Goal: Information Seeking & Learning: Understand process/instructions

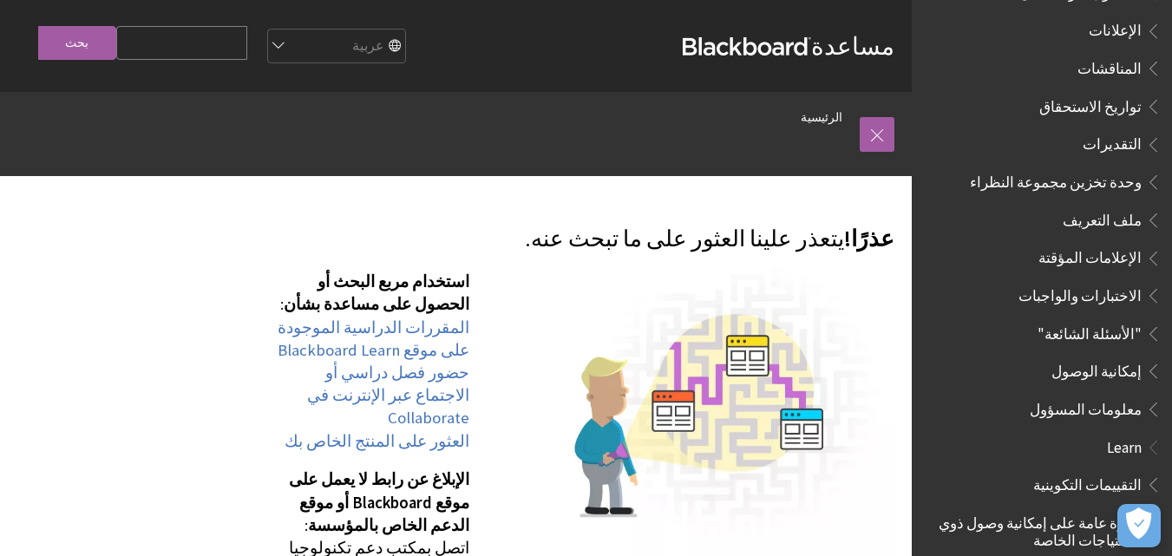
scroll to position [684, 0]
click at [1088, 287] on span "الاختبارات والواجبات" at bounding box center [1079, 289] width 123 height 23
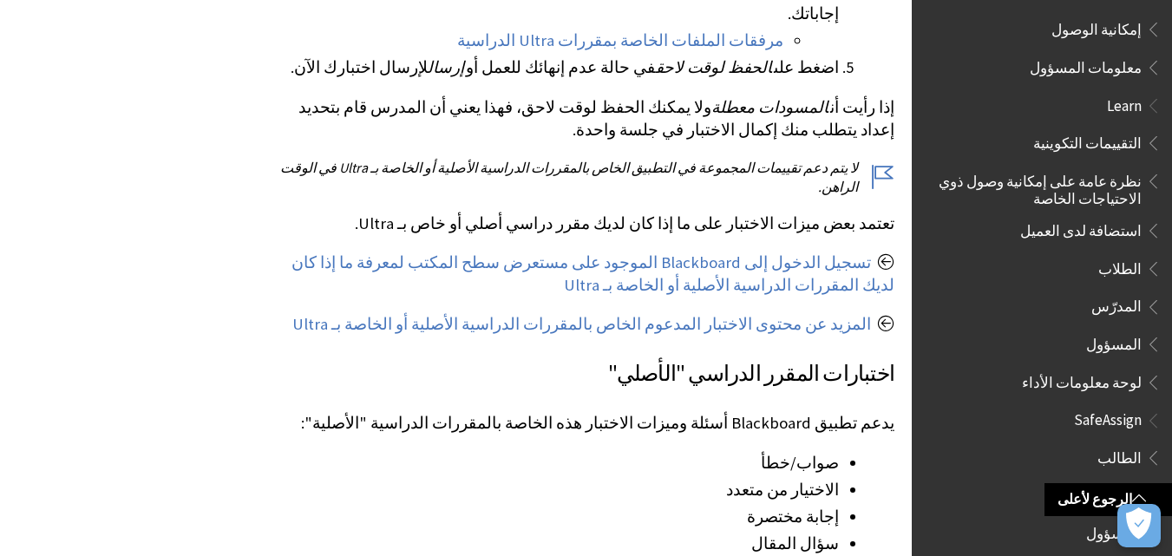
scroll to position [2124, 0]
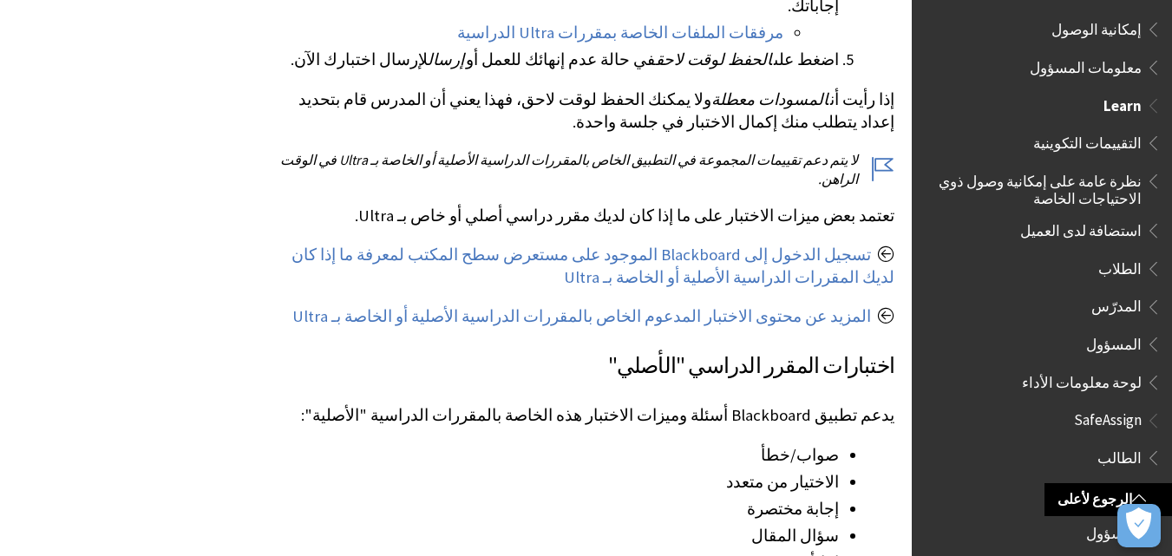
click at [1130, 298] on span "المدرّس" at bounding box center [1116, 303] width 50 height 23
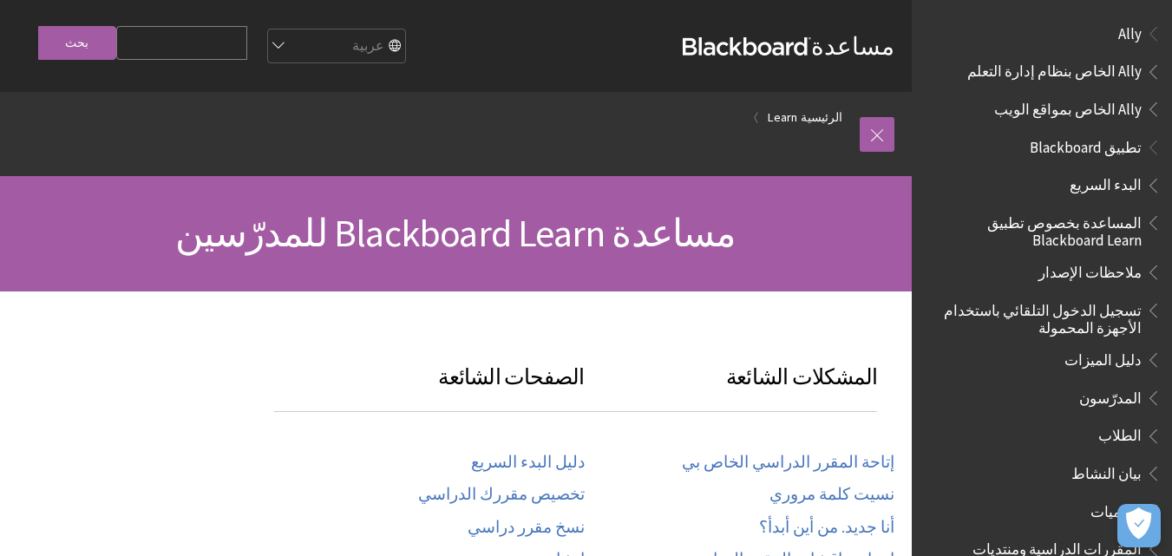
scroll to position [1278, 0]
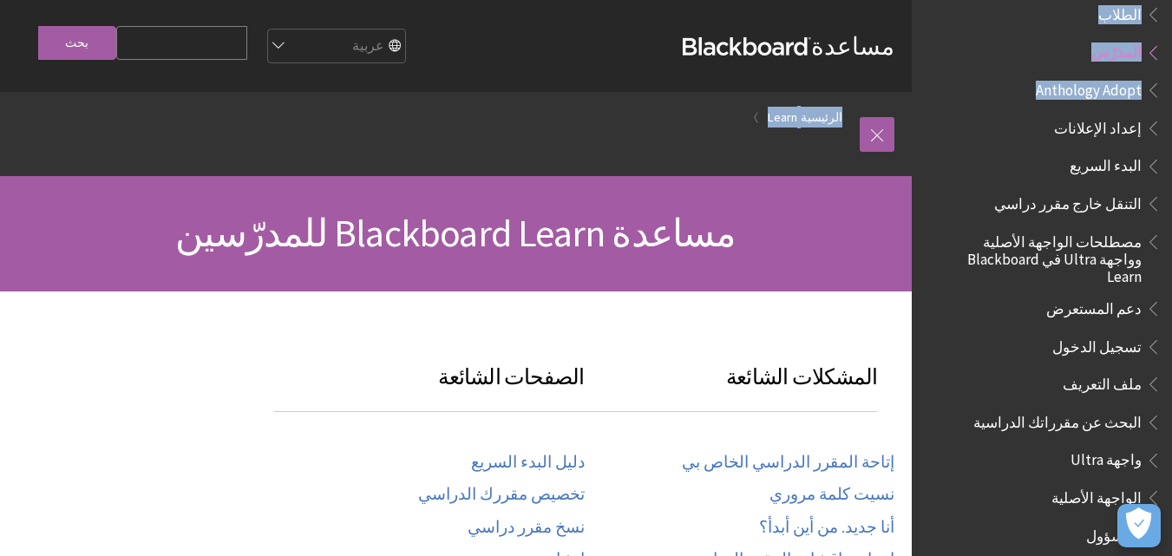
drag, startPoint x: 1166, startPoint y: 94, endPoint x: 1174, endPoint y: 116, distance: 24.2
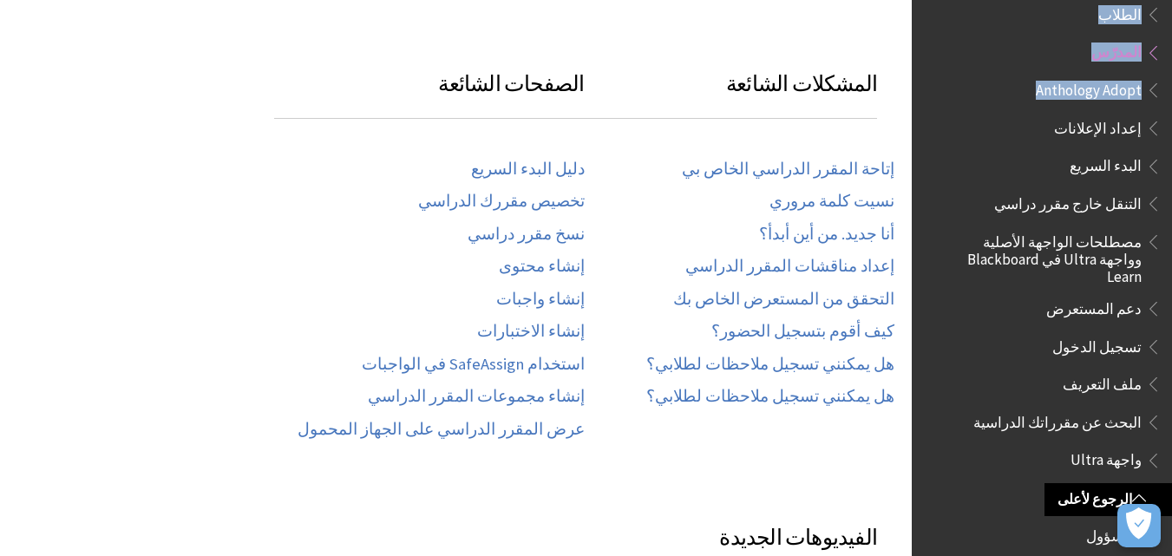
scroll to position [289, 0]
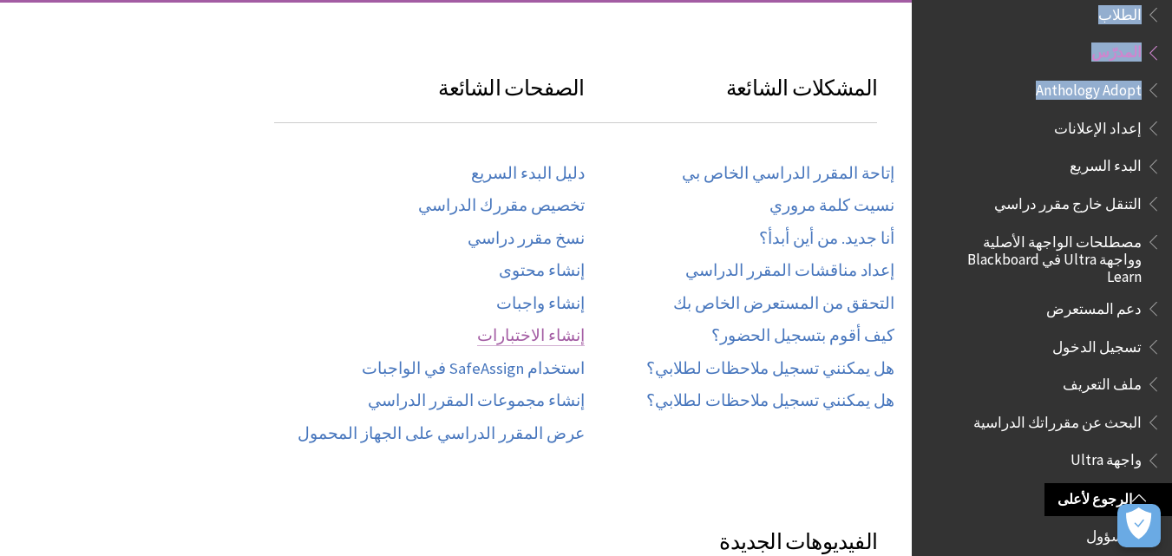
click at [566, 338] on link "إنشاء الاختبارات" at bounding box center [531, 336] width 108 height 20
click at [542, 300] on link "إنشاء واجبات" at bounding box center [540, 304] width 88 height 20
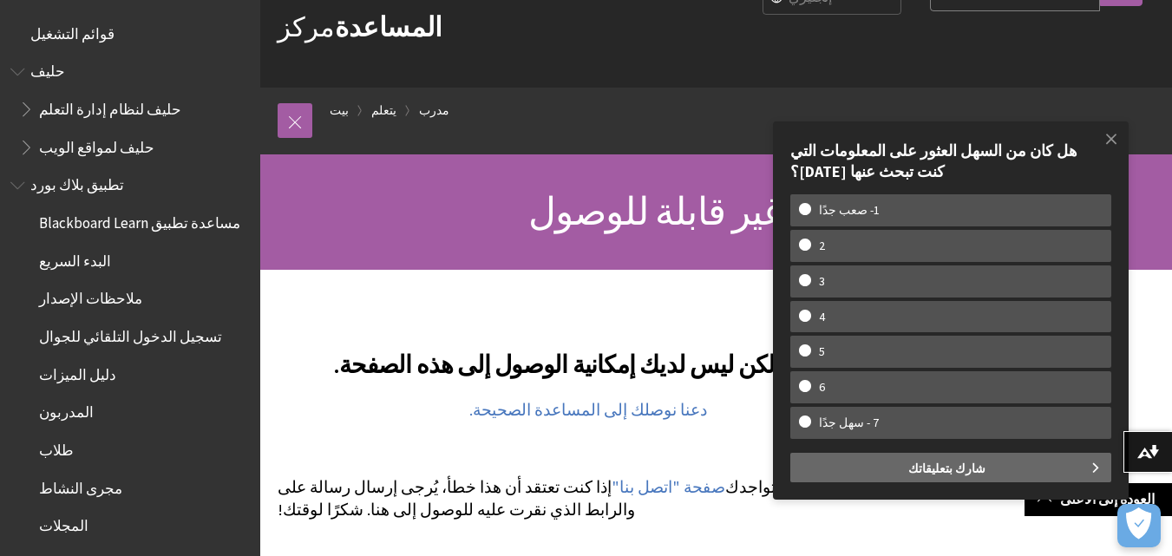
scroll to position [91, 0]
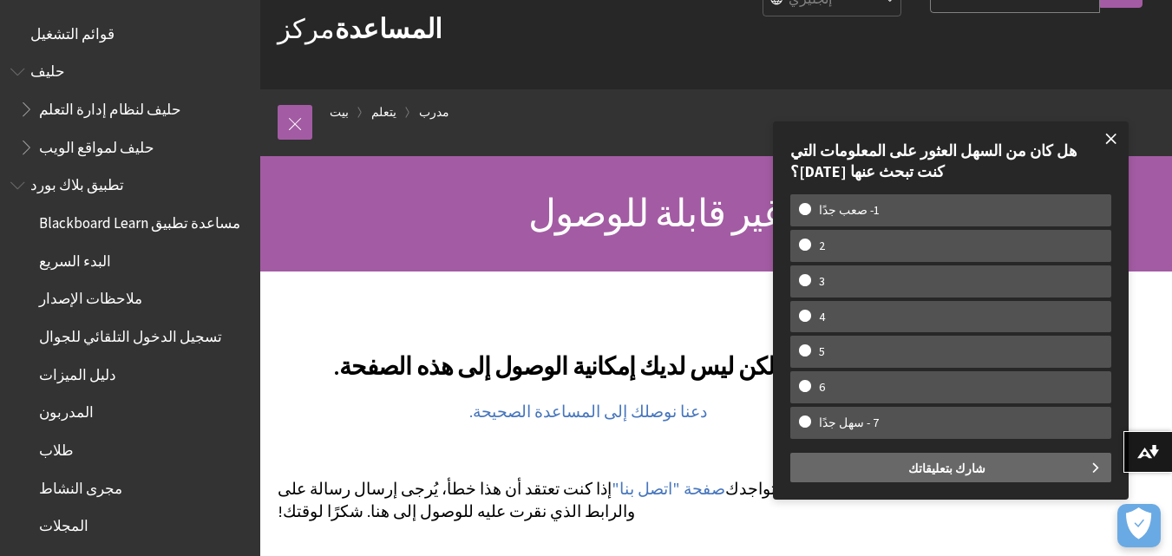
click at [1113, 142] on span at bounding box center [1111, 139] width 36 height 36
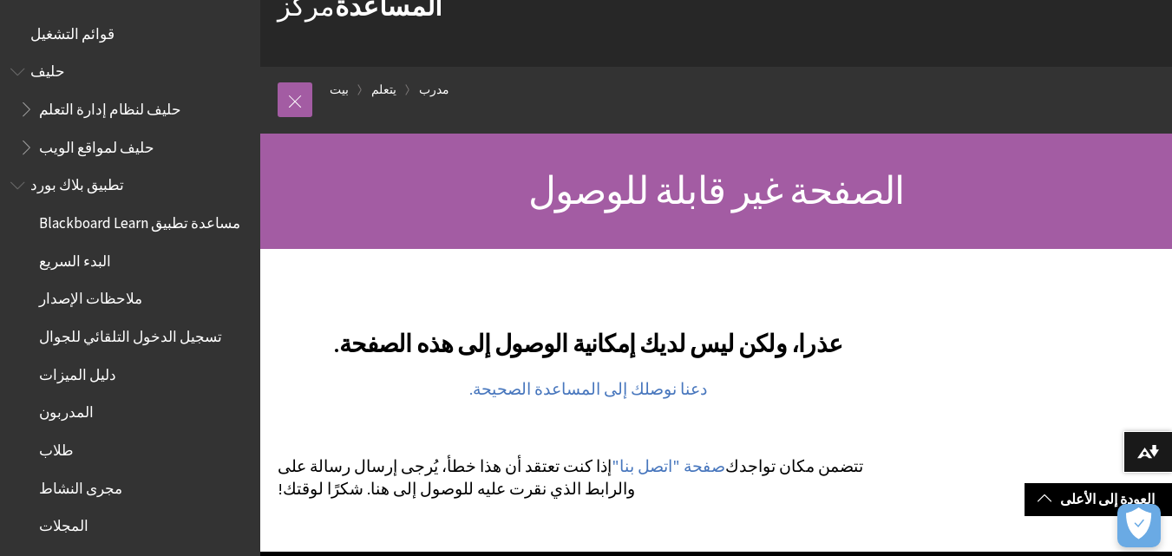
scroll to position [0, 0]
